Goal: Find specific page/section

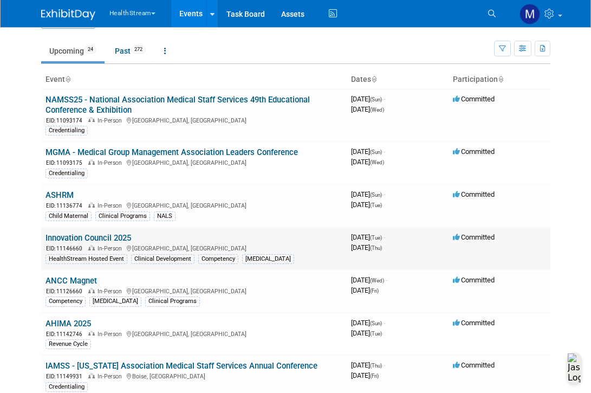
scroll to position [30, 0]
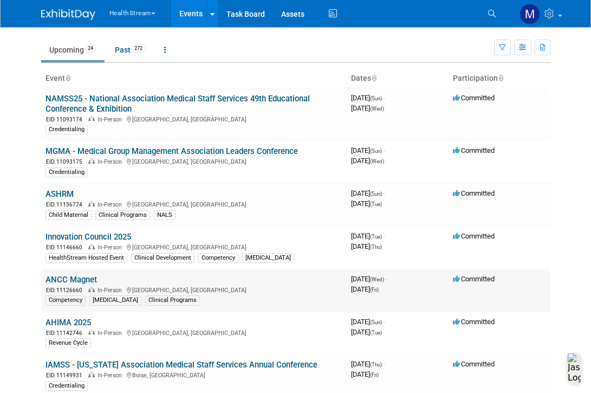
click at [83, 273] on td "ANCC Magnet EID: 11126660 In-Person Atlanta, GA Competency Resuscitation Clinic…" at bounding box center [194, 290] width 306 height 43
click at [82, 276] on link "ANCC Magnet" at bounding box center [71, 280] width 51 height 10
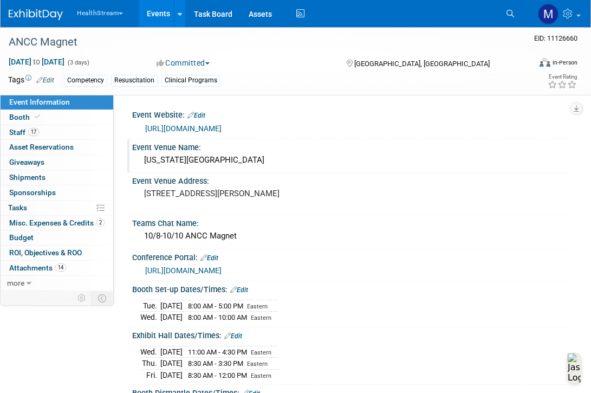
drag, startPoint x: 269, startPoint y: 158, endPoint x: 146, endPoint y: 162, distance: 123.6
click at [146, 162] on div "[US_STATE][GEOGRAPHIC_DATA]" at bounding box center [350, 160] width 421 height 17
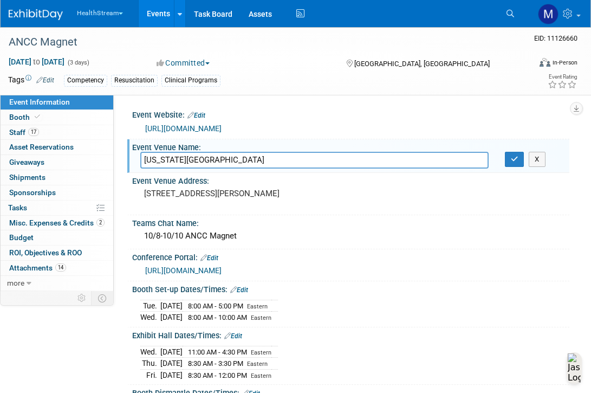
click at [232, 163] on input "[US_STATE][GEOGRAPHIC_DATA]" at bounding box center [314, 160] width 348 height 17
click at [56, 116] on link "Booth" at bounding box center [57, 117] width 113 height 15
